Goal: Find contact information: Find contact information

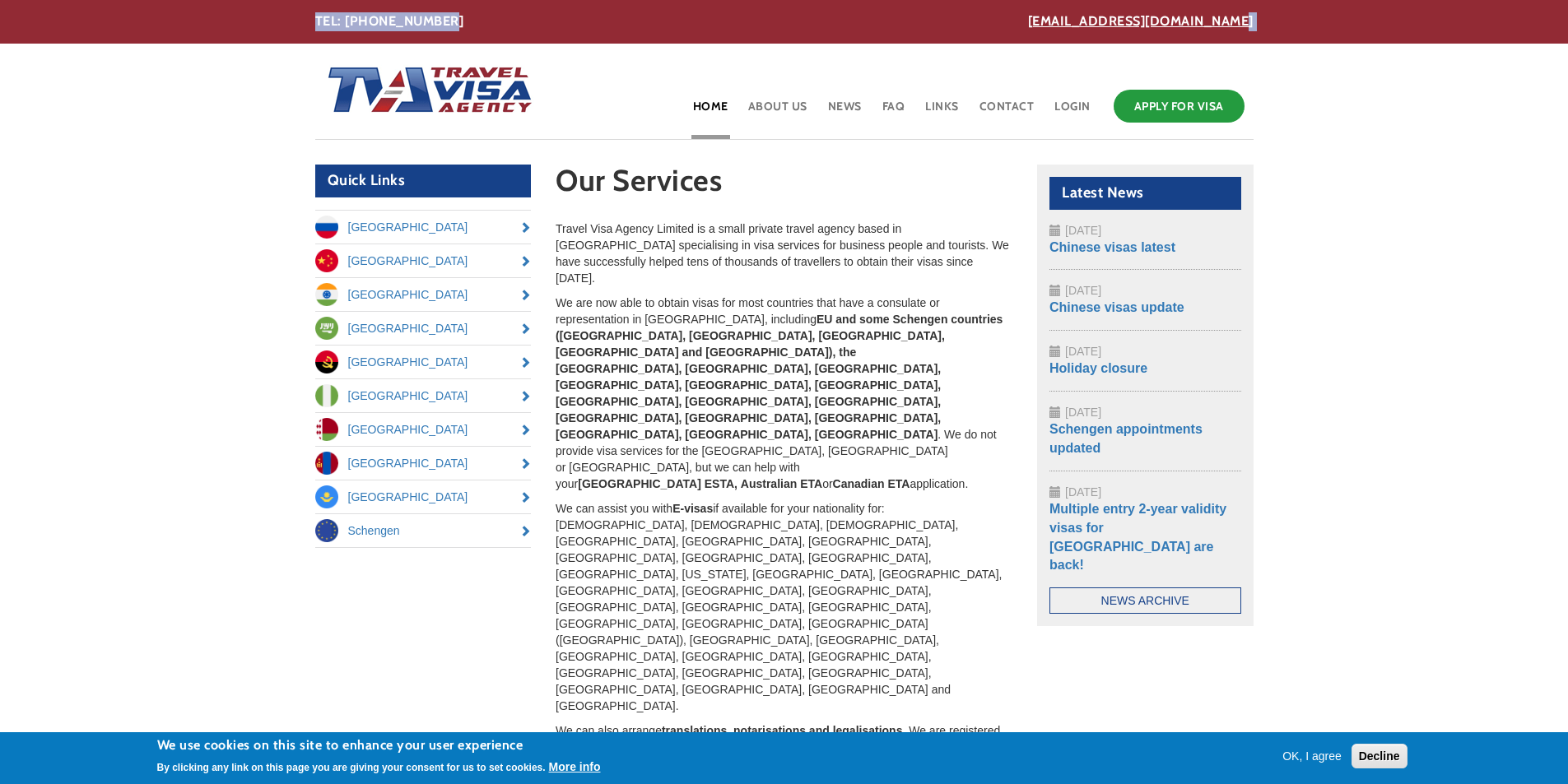
drag, startPoint x: 1065, startPoint y: 5, endPoint x: 1237, endPoint y: 26, distance: 173.3
click at [1237, 26] on section "[EMAIL_ADDRESS][DOMAIN_NAME] TEL: [PHONE_NUMBER]" at bounding box center [784, 21] width 1568 height 43
click at [1354, 30] on section "[EMAIL_ADDRESS][DOMAIN_NAME] TEL: [PHONE_NUMBER]" at bounding box center [784, 21] width 1568 height 43
click at [1355, 17] on section "[EMAIL_ADDRESS][DOMAIN_NAME] TEL: [PHONE_NUMBER]" at bounding box center [784, 21] width 1568 height 43
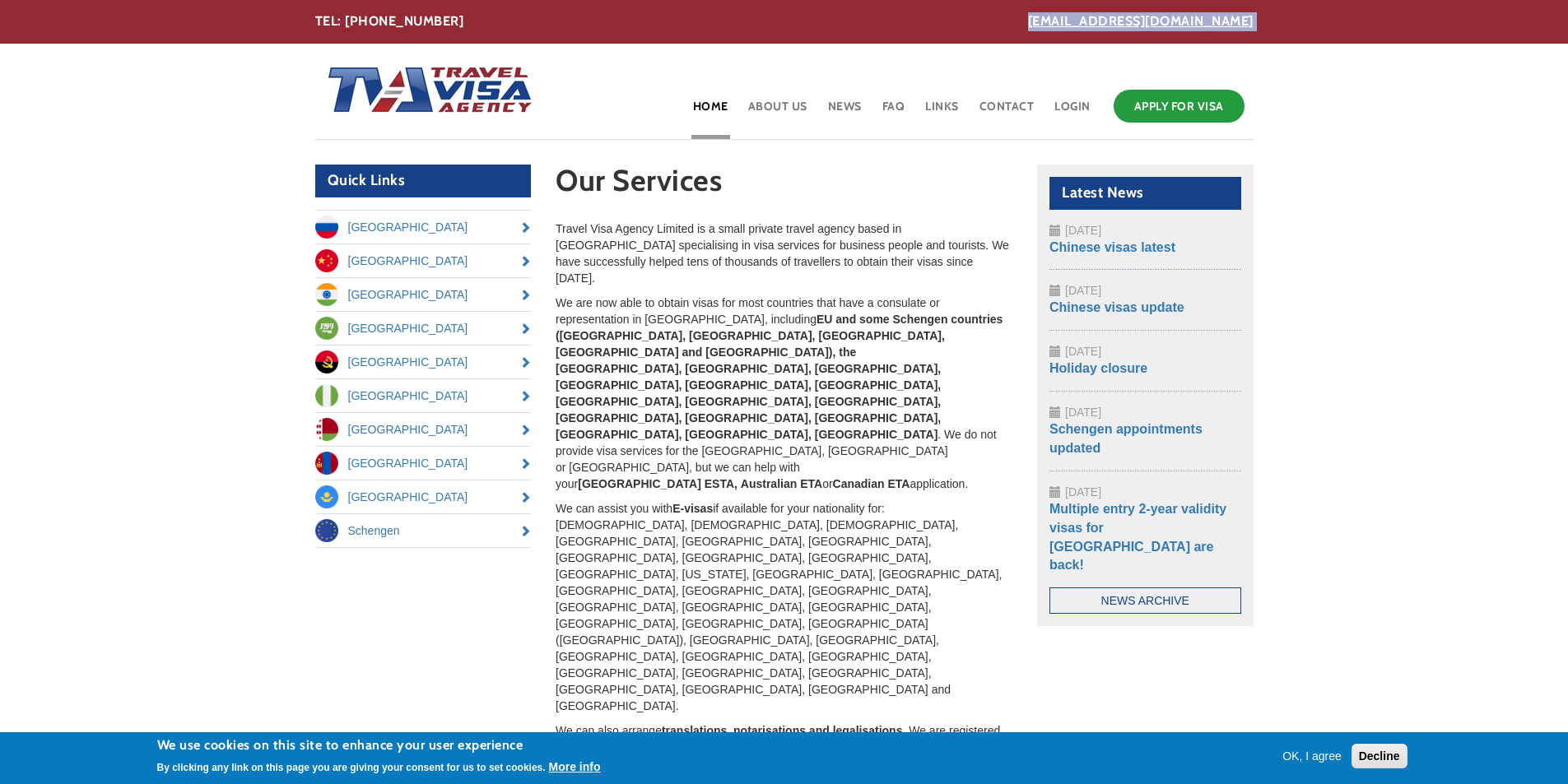
drag, startPoint x: 314, startPoint y: 18, endPoint x: 1075, endPoint y: 23, distance: 761.0
click at [1075, 23] on div "[EMAIL_ADDRESS][DOMAIN_NAME] TEL: [PHONE_NUMBER]" at bounding box center [784, 21] width 963 height 19
copy link "[EMAIL_ADDRESS][DOMAIN_NAME]"
click at [890, 151] on body "Skip to main content [EMAIL_ADDRESS][DOMAIN_NAME] TEL: [PHONE_NUMBER] Toggle na…" at bounding box center [784, 614] width 1568 height 1229
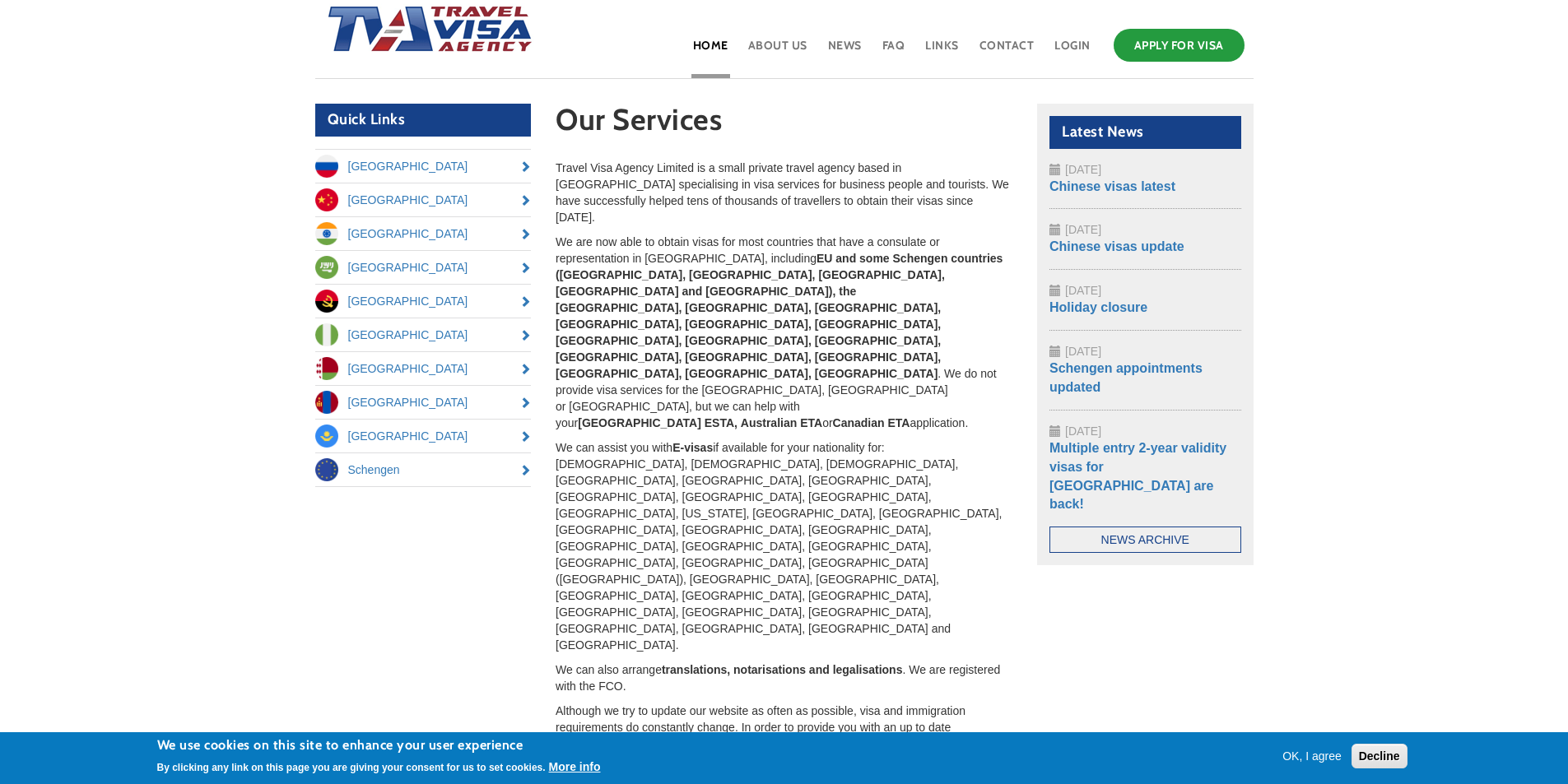
scroll to position [200, 0]
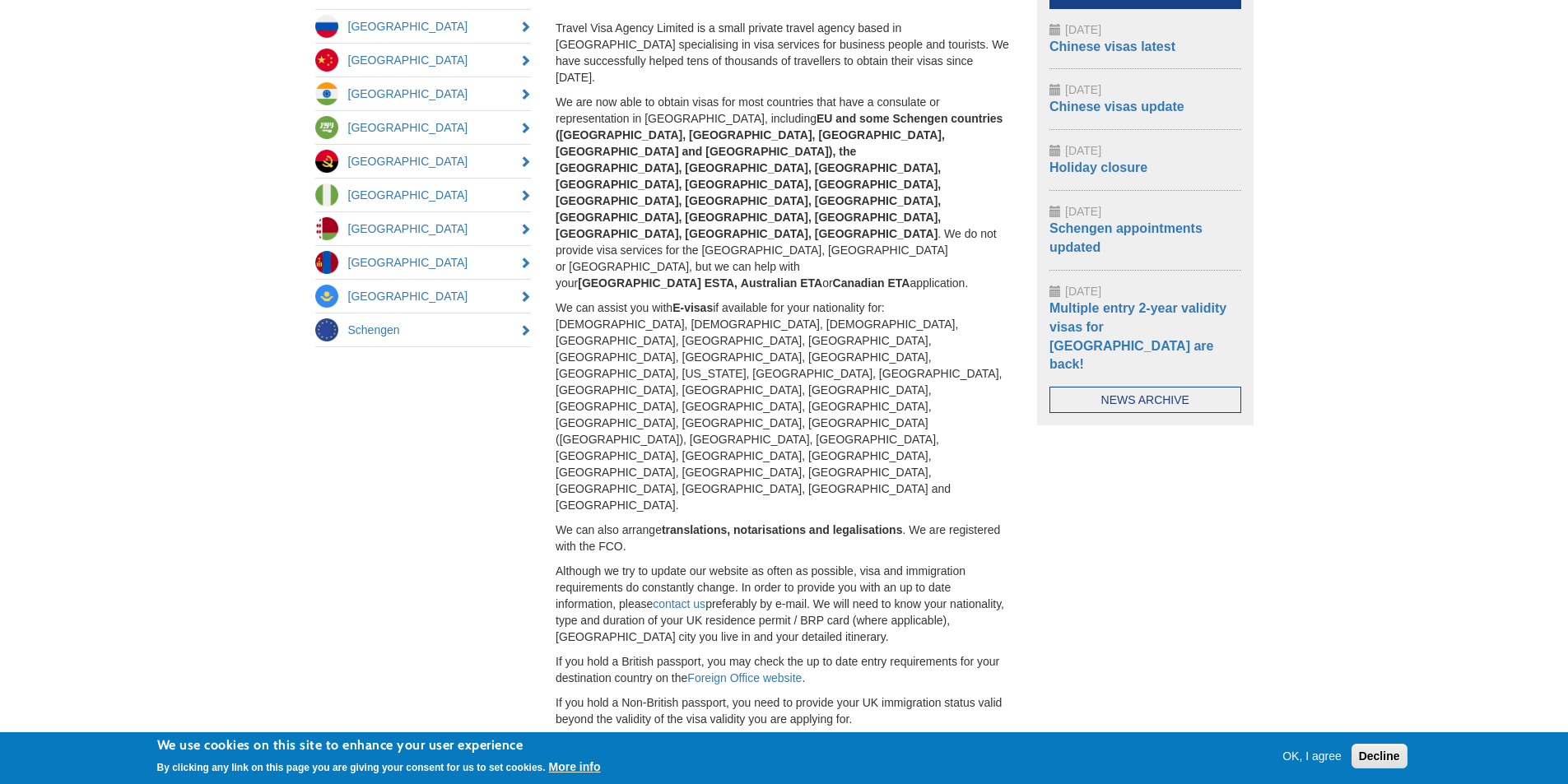
click at [1303, 756] on button "OK, I agree" at bounding box center [1311, 756] width 73 height 17
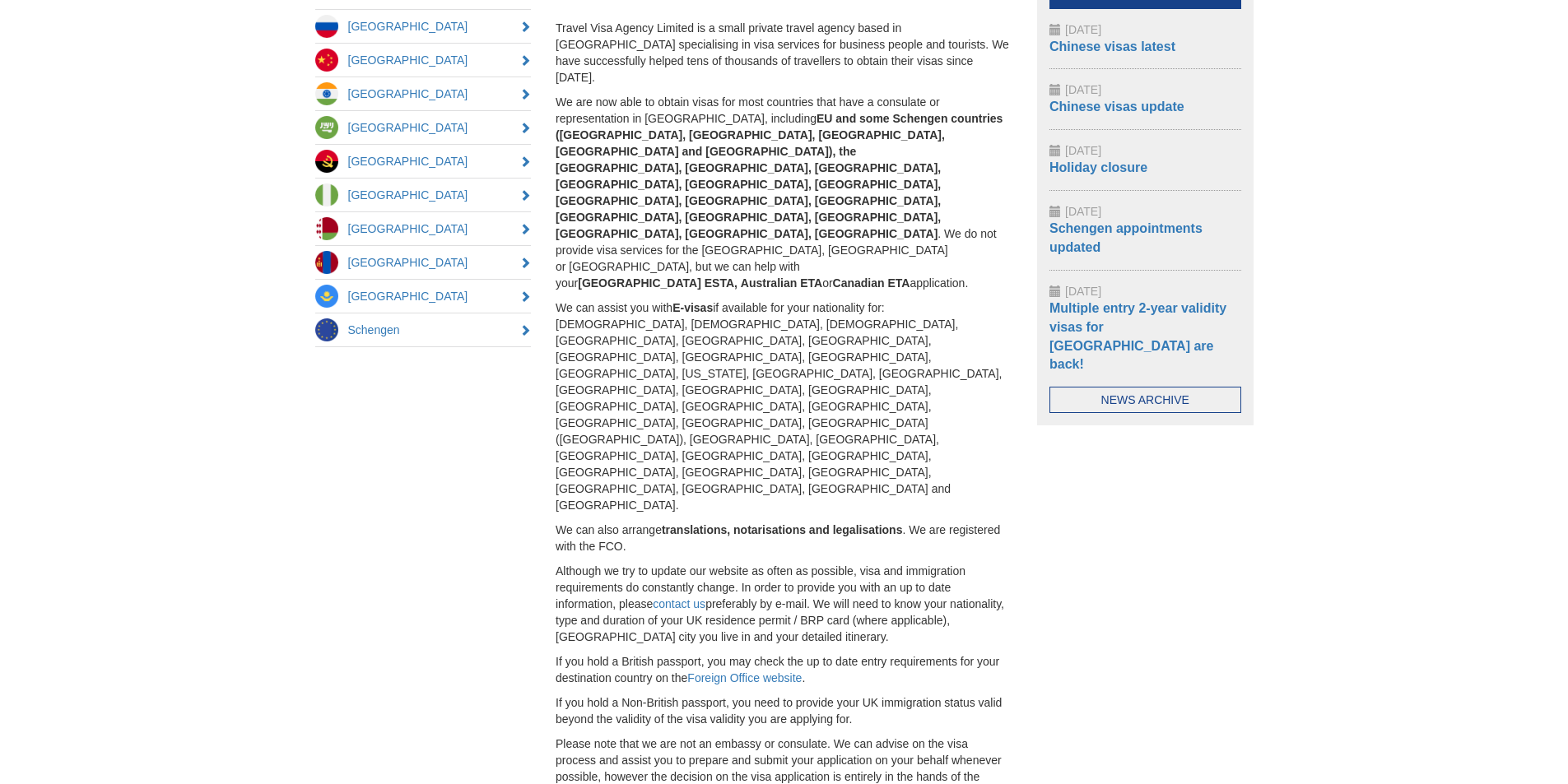
drag, startPoint x: 317, startPoint y: 696, endPoint x: 677, endPoint y: 718, distance: 360.7
copy p "Copyright © 2025 Travel Visa Agency Limited , [GEOGRAPHIC_DATA], [STREET_ADDRES…"
click at [1455, 617] on body "Skip to main content [EMAIL_ADDRESS][DOMAIN_NAME] TEL: [PHONE_NUMBER] Toggle na…" at bounding box center [784, 414] width 1568 height 1229
click at [685, 597] on link "contact us" at bounding box center [679, 604] width 52 height 13
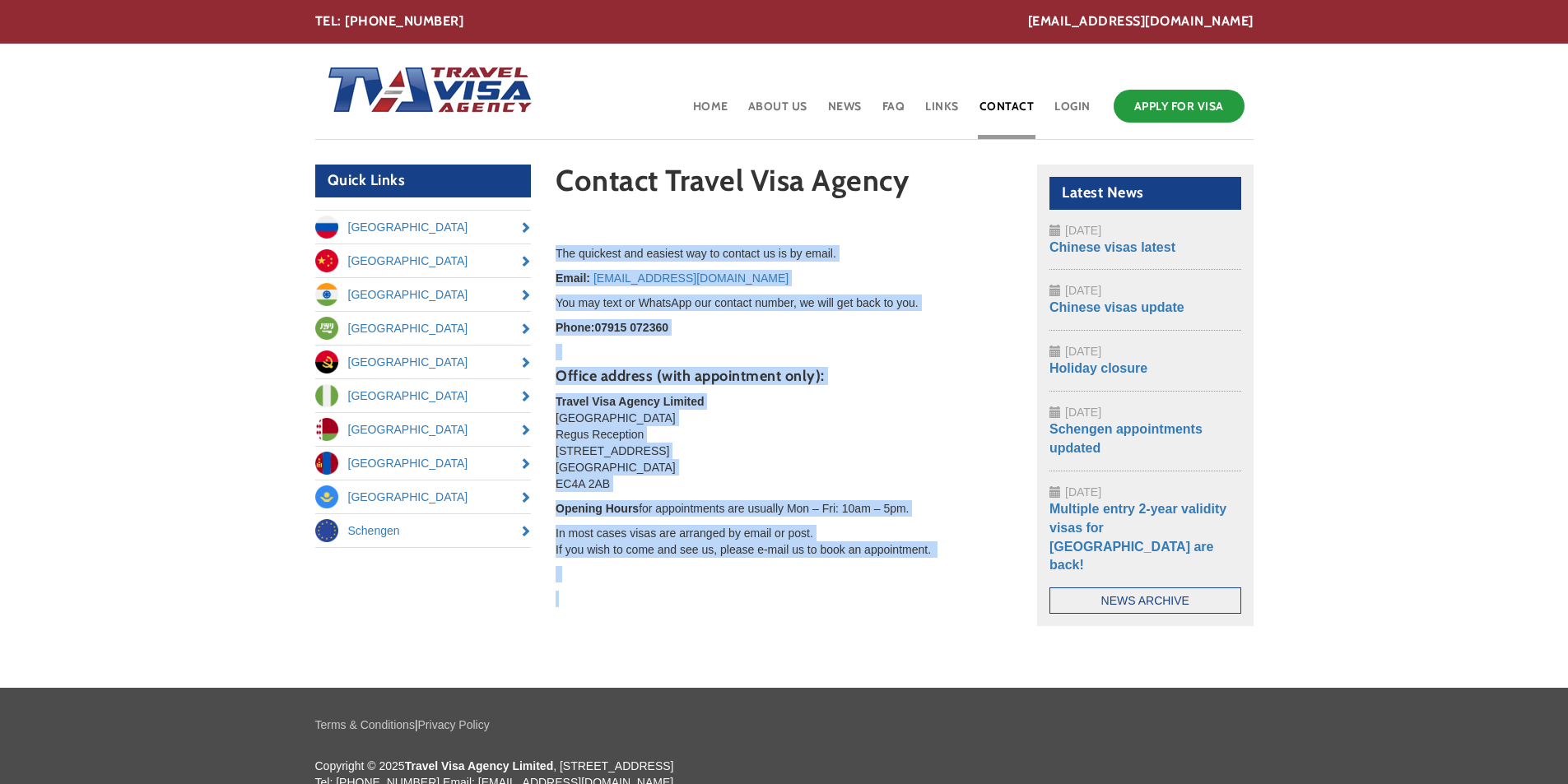
drag, startPoint x: 556, startPoint y: 252, endPoint x: 824, endPoint y: 591, distance: 432.1
click at [824, 591] on div "The quickest and easiest way to contact us is by email. Email: office@travelvis…" at bounding box center [784, 426] width 457 height 411
copy div "The quickest and easiest way to contact us is by email. Email: office@travelvis…"
click at [939, 470] on p "Travel Visa Agency Limited Ludgate House Regus Reception 107 Fleet Street Londo…" at bounding box center [784, 442] width 457 height 98
